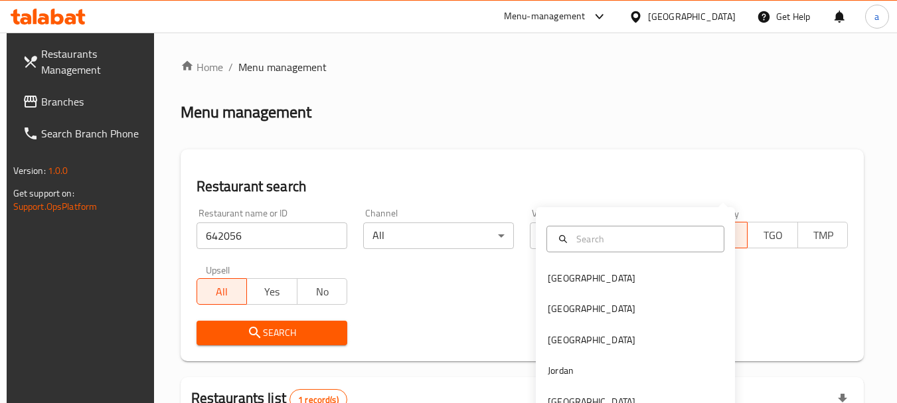
scroll to position [173, 0]
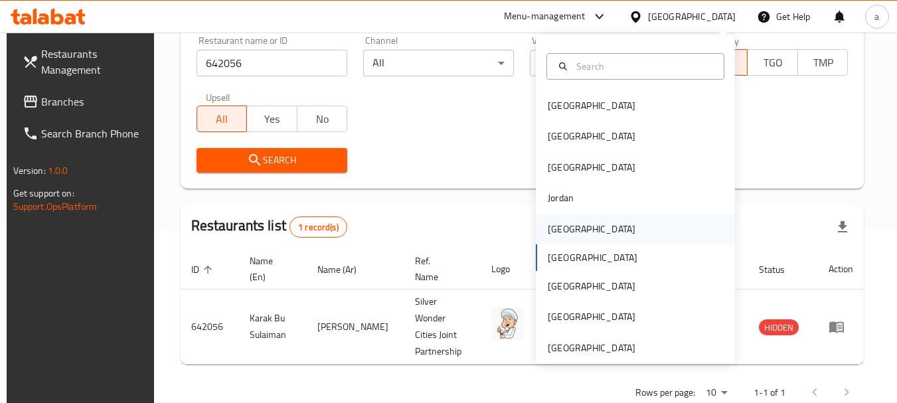
click at [570, 228] on div "[GEOGRAPHIC_DATA]" at bounding box center [591, 229] width 109 height 31
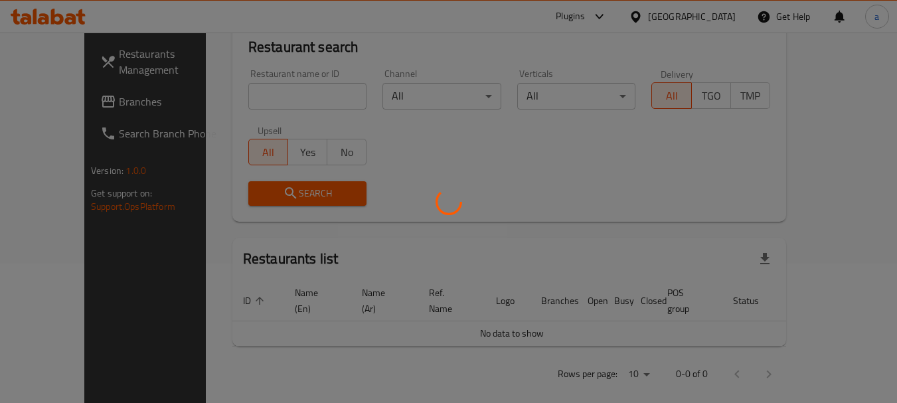
scroll to position [173, 0]
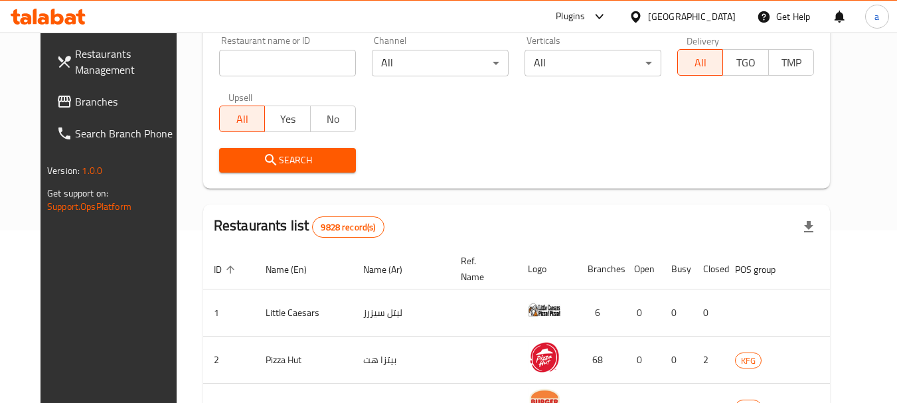
click at [76, 103] on span "Branches" at bounding box center [127, 102] width 105 height 16
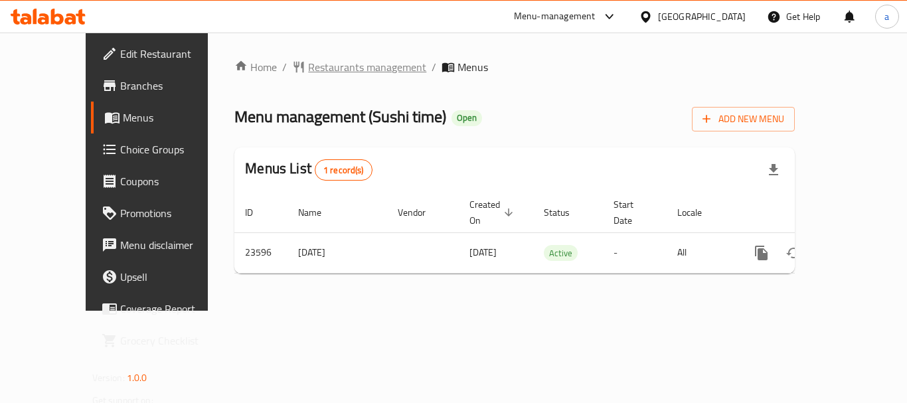
click at [311, 66] on span "Restaurants management" at bounding box center [367, 67] width 118 height 16
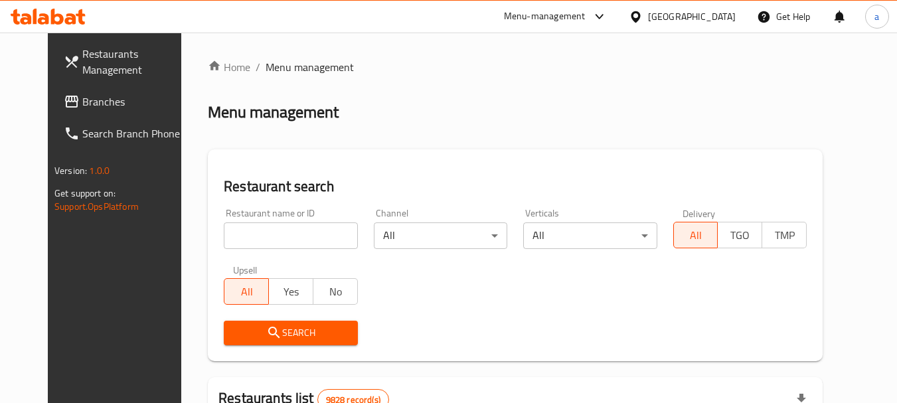
click at [275, 240] on div "Home / Menu management Menu management Restaurant search Restaurant name or ID …" at bounding box center [515, 411] width 615 height 704
click at [275, 240] on input "search" at bounding box center [290, 235] width 133 height 27
paste input "12424"
type input "12424"
click at [287, 322] on button "Search" at bounding box center [290, 333] width 133 height 25
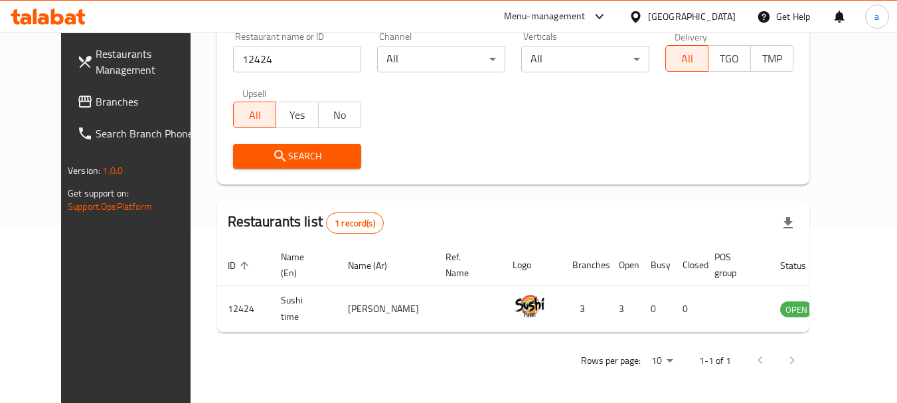
scroll to position [178, 0]
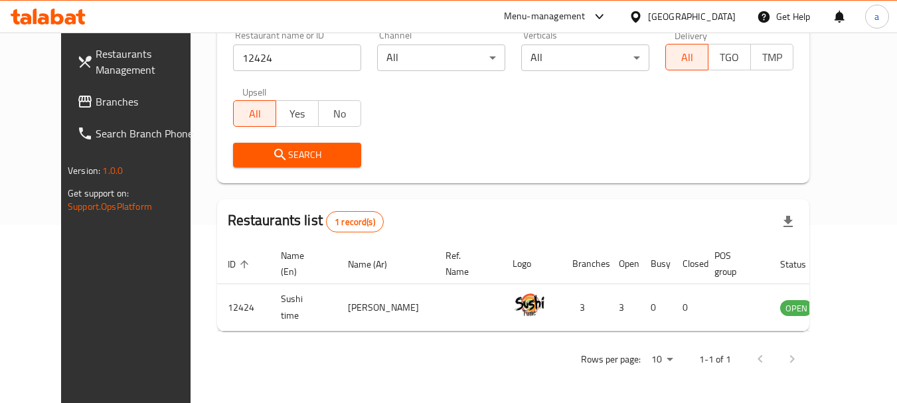
click at [710, 15] on div "[GEOGRAPHIC_DATA]" at bounding box center [692, 16] width 88 height 15
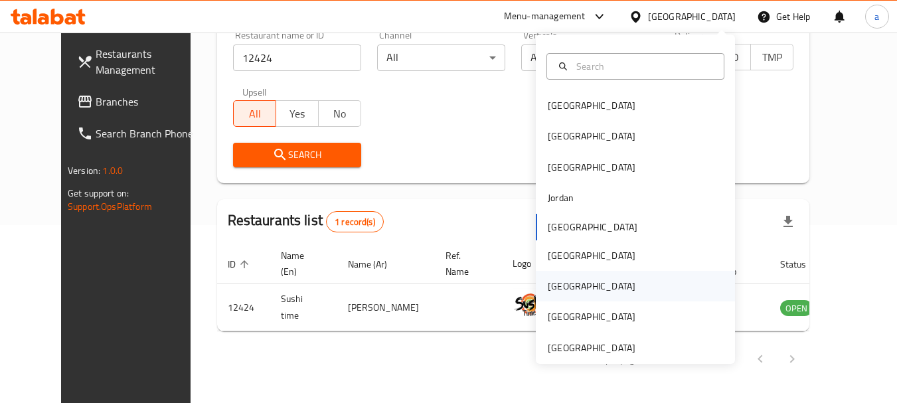
click at [576, 290] on div "Qatar" at bounding box center [635, 286] width 199 height 31
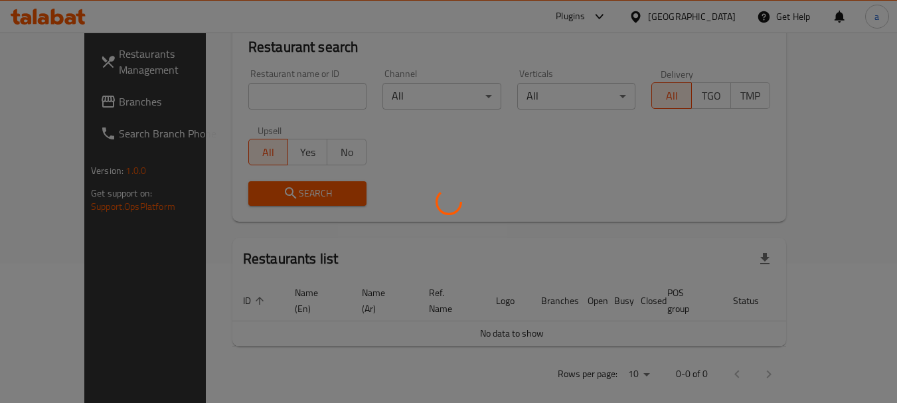
scroll to position [178, 0]
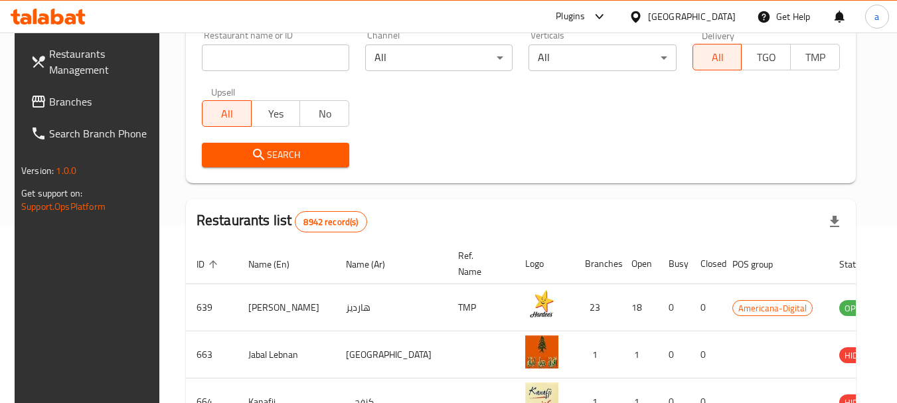
click at [92, 103] on span "Branches" at bounding box center [101, 102] width 105 height 16
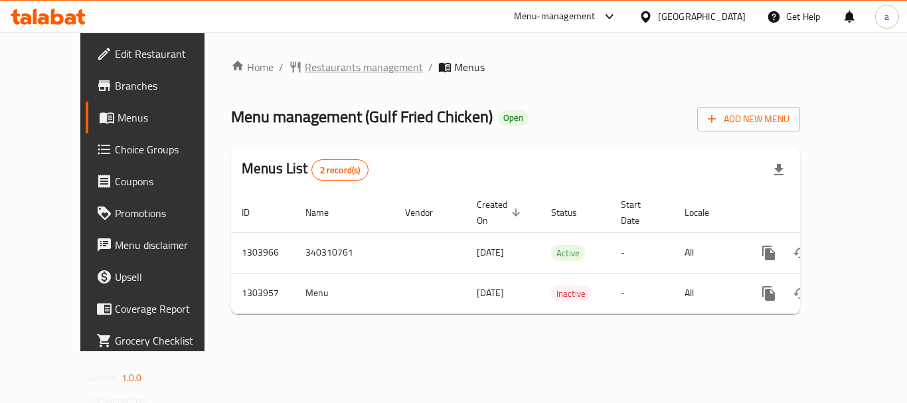
click at [323, 63] on span "Restaurants management" at bounding box center [364, 67] width 118 height 16
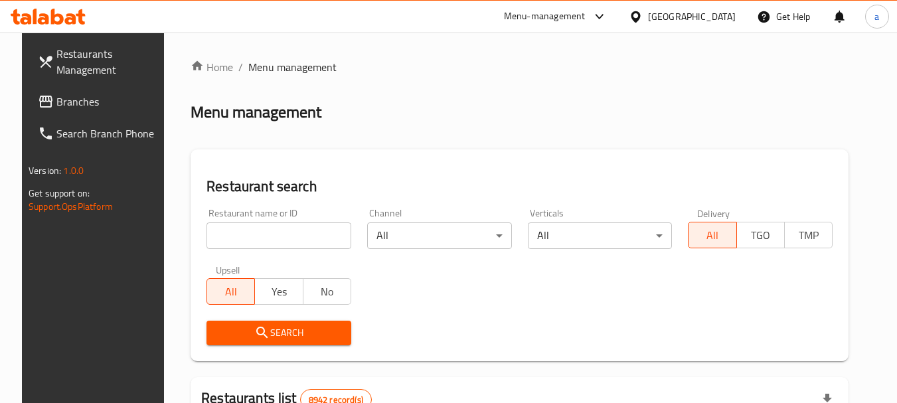
click at [299, 230] on input "search" at bounding box center [278, 235] width 145 height 27
paste input "703031"
type input "703031"
click at [297, 329] on span "Search" at bounding box center [278, 333] width 123 height 17
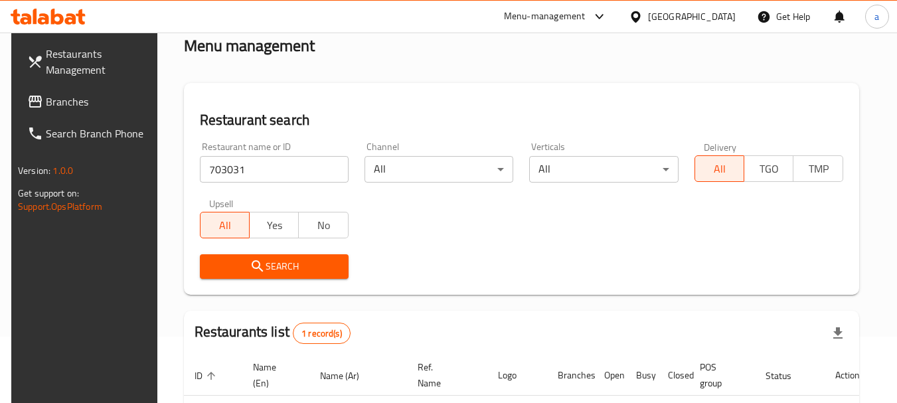
scroll to position [189, 0]
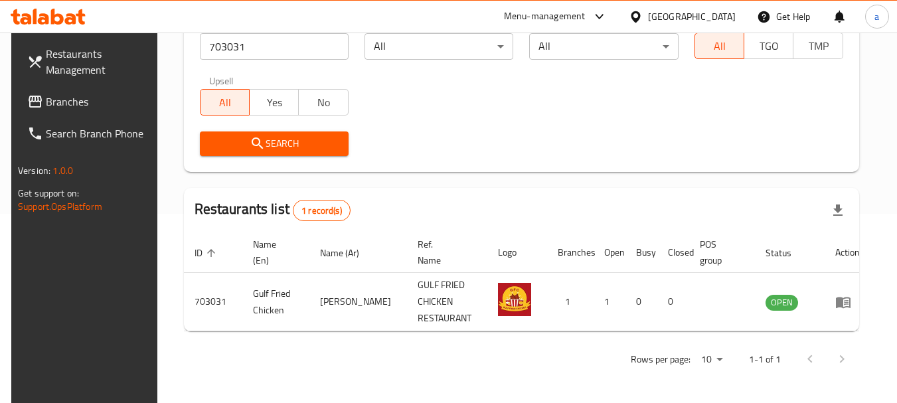
click at [720, 13] on div "Qatar" at bounding box center [692, 16] width 88 height 15
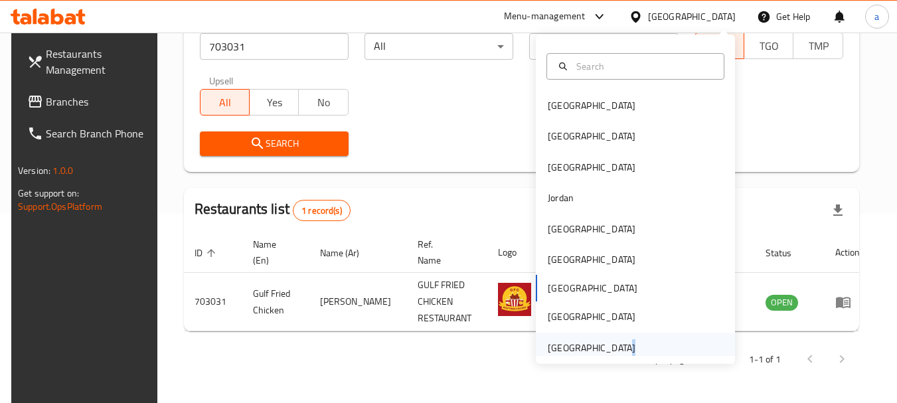
click at [608, 342] on div "United Arab Emirates" at bounding box center [592, 348] width 88 height 15
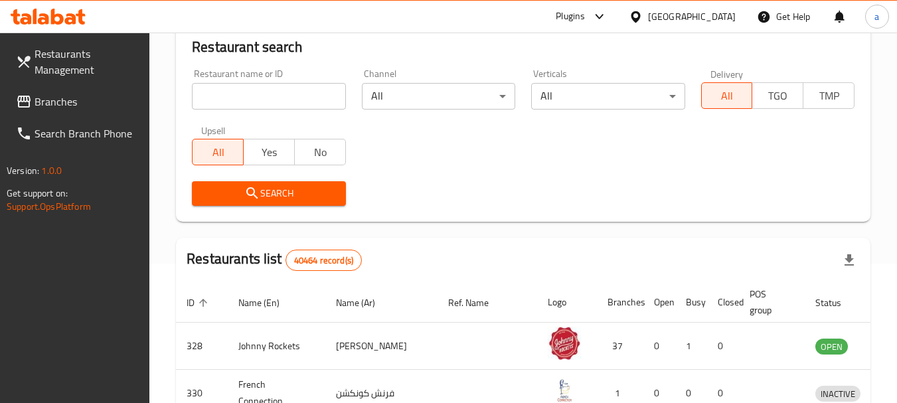
scroll to position [189, 0]
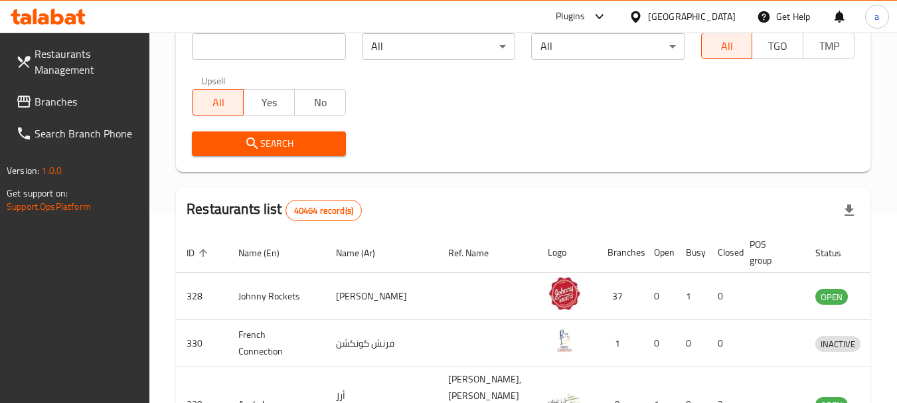
click at [79, 104] on span "Branches" at bounding box center [87, 102] width 105 height 16
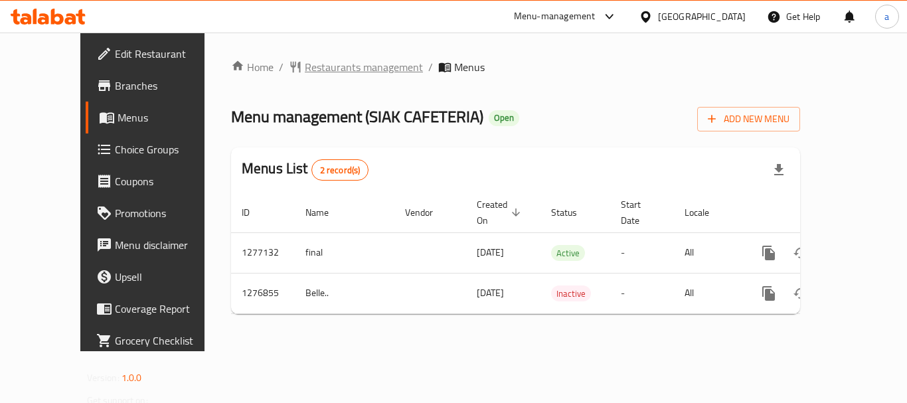
click at [326, 70] on span "Restaurants management" at bounding box center [364, 67] width 118 height 16
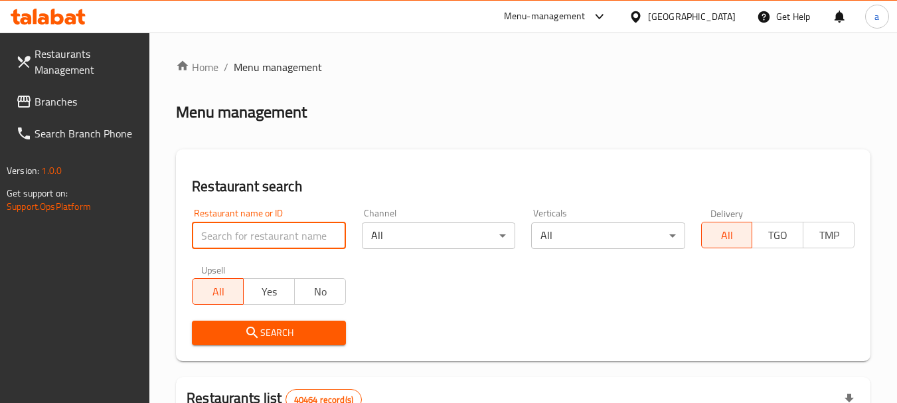
click at [279, 237] on input "search" at bounding box center [268, 235] width 153 height 27
paste input "692169"
type input "692169"
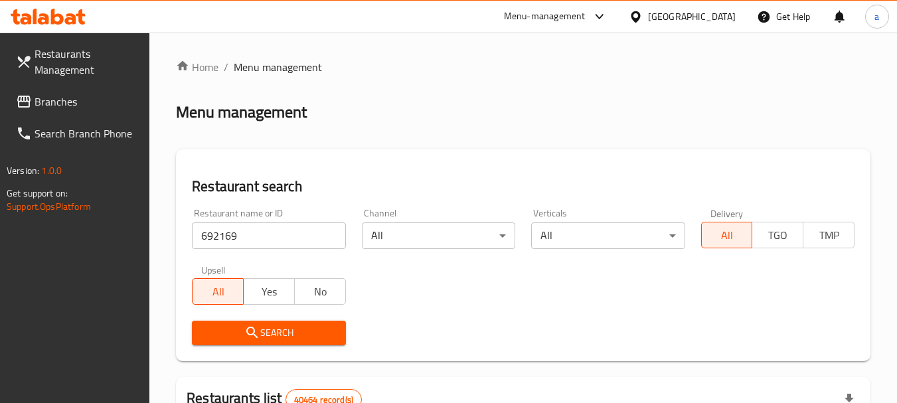
click at [281, 337] on span "Search" at bounding box center [268, 333] width 132 height 17
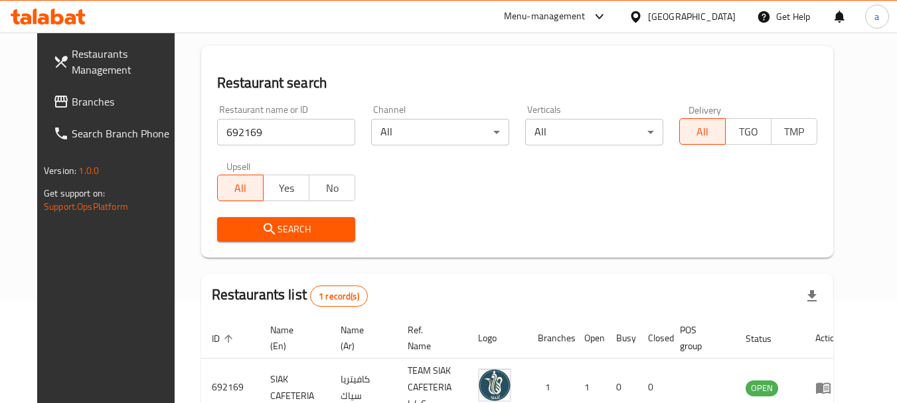
scroll to position [173, 0]
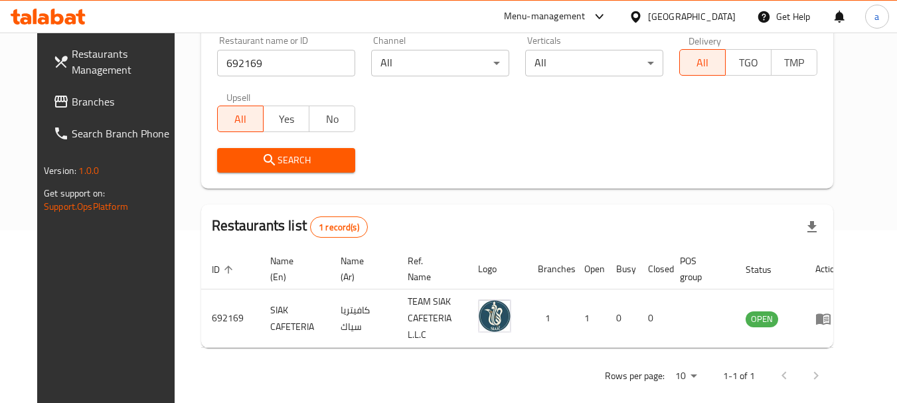
click at [683, 5] on div "United Arab Emirates" at bounding box center [682, 17] width 128 height 32
click at [681, 18] on div "United Arab Emirates" at bounding box center [692, 16] width 88 height 15
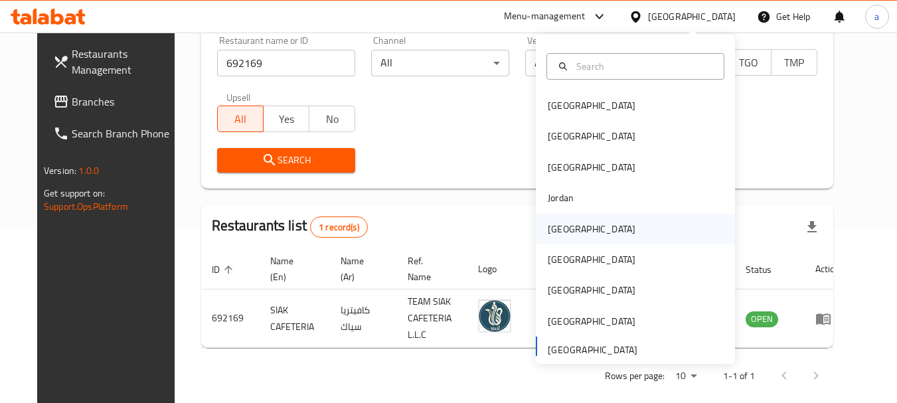
click at [588, 225] on div "[GEOGRAPHIC_DATA]" at bounding box center [635, 229] width 199 height 31
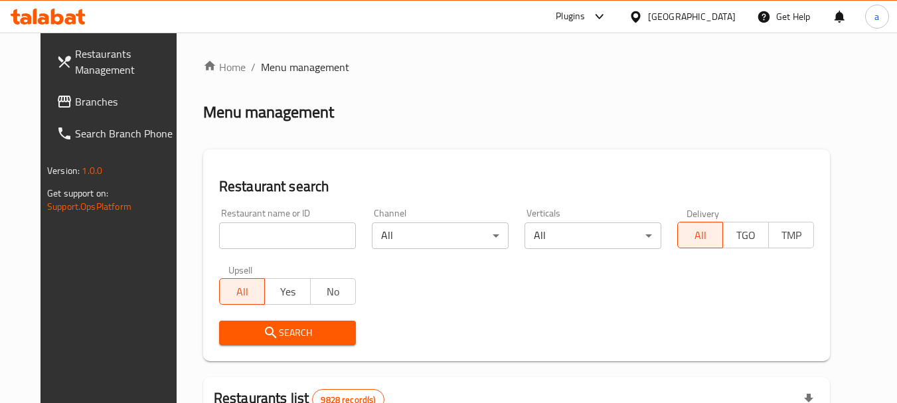
click at [71, 82] on link "Restaurants Management" at bounding box center [118, 62] width 145 height 48
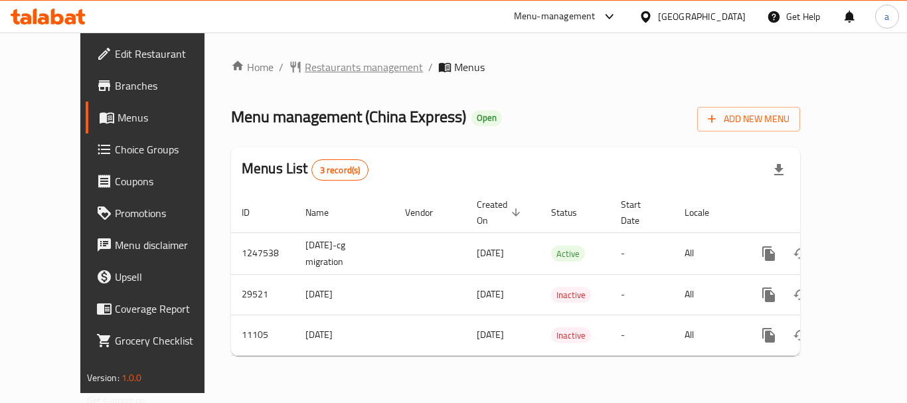
click at [338, 68] on span "Restaurants management" at bounding box center [364, 67] width 118 height 16
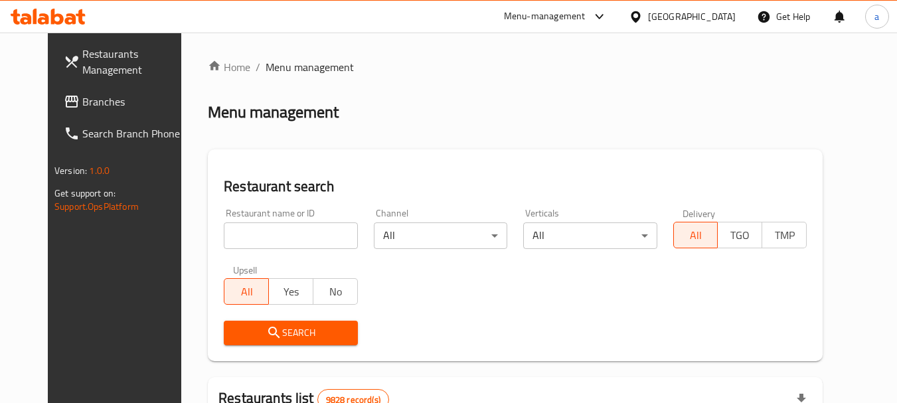
click at [283, 240] on input "search" at bounding box center [290, 235] width 133 height 27
paste input "1322"
type input "1322"
click at [279, 323] on button "Search" at bounding box center [290, 333] width 133 height 25
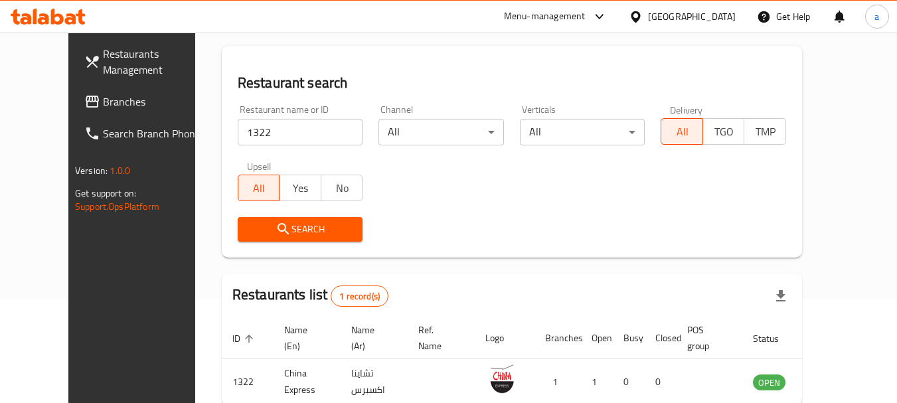
scroll to position [178, 0]
